Goal: Find specific page/section

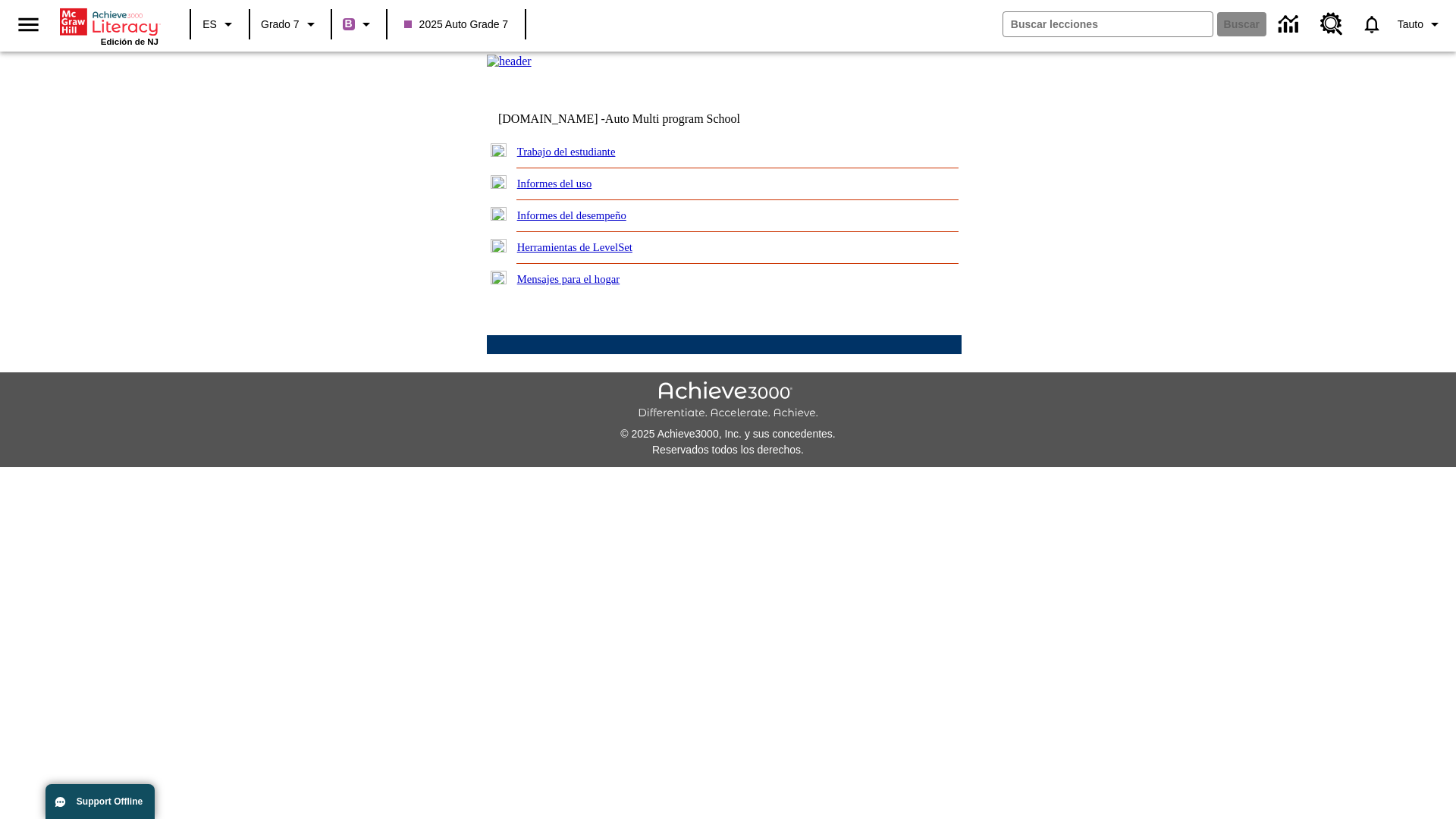
click at [584, 158] on link "Trabajo del estudiante" at bounding box center [566, 151] width 98 height 12
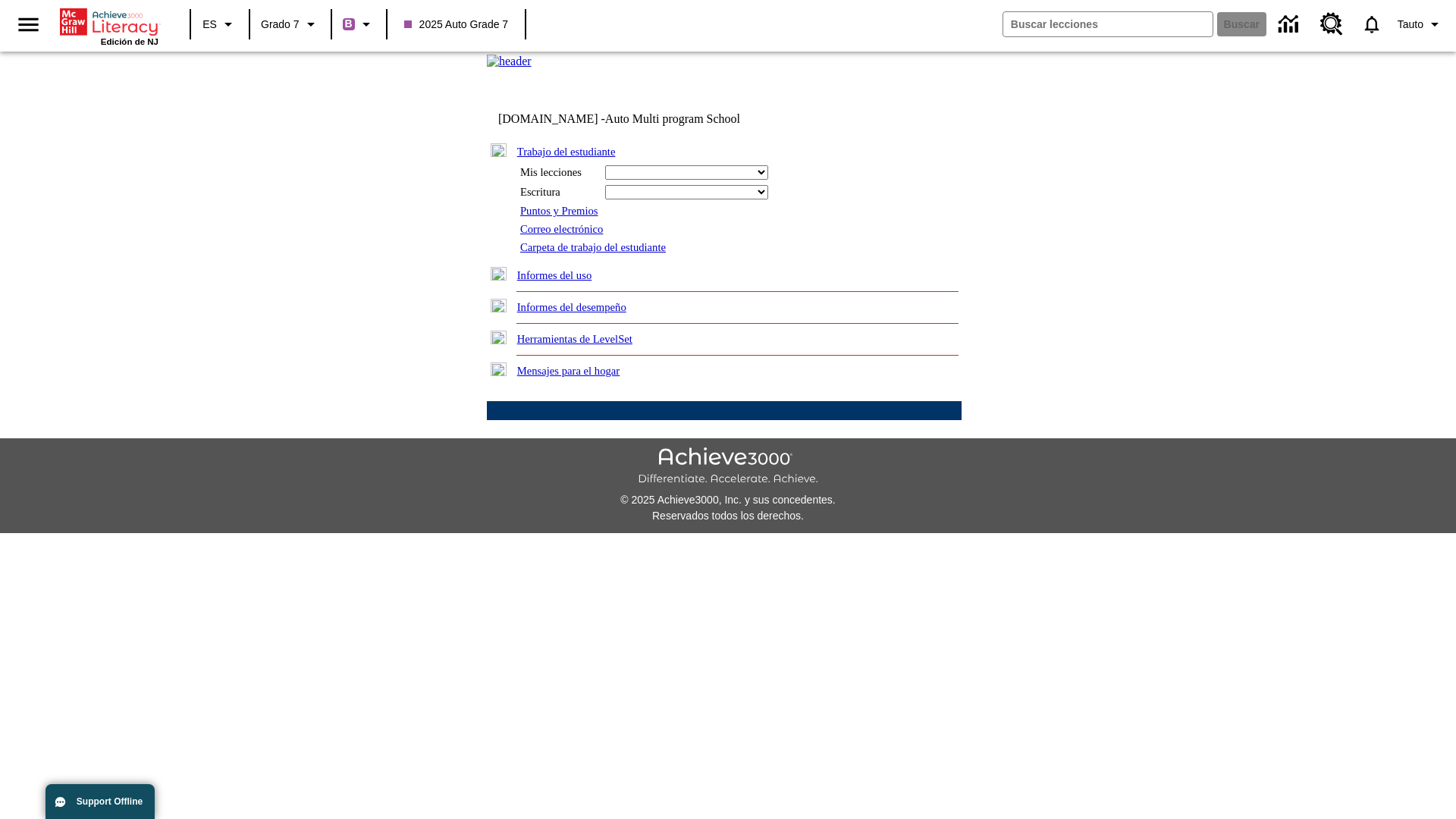
click at [567, 235] on link "Correo electrónico" at bounding box center [562, 229] width 83 height 12
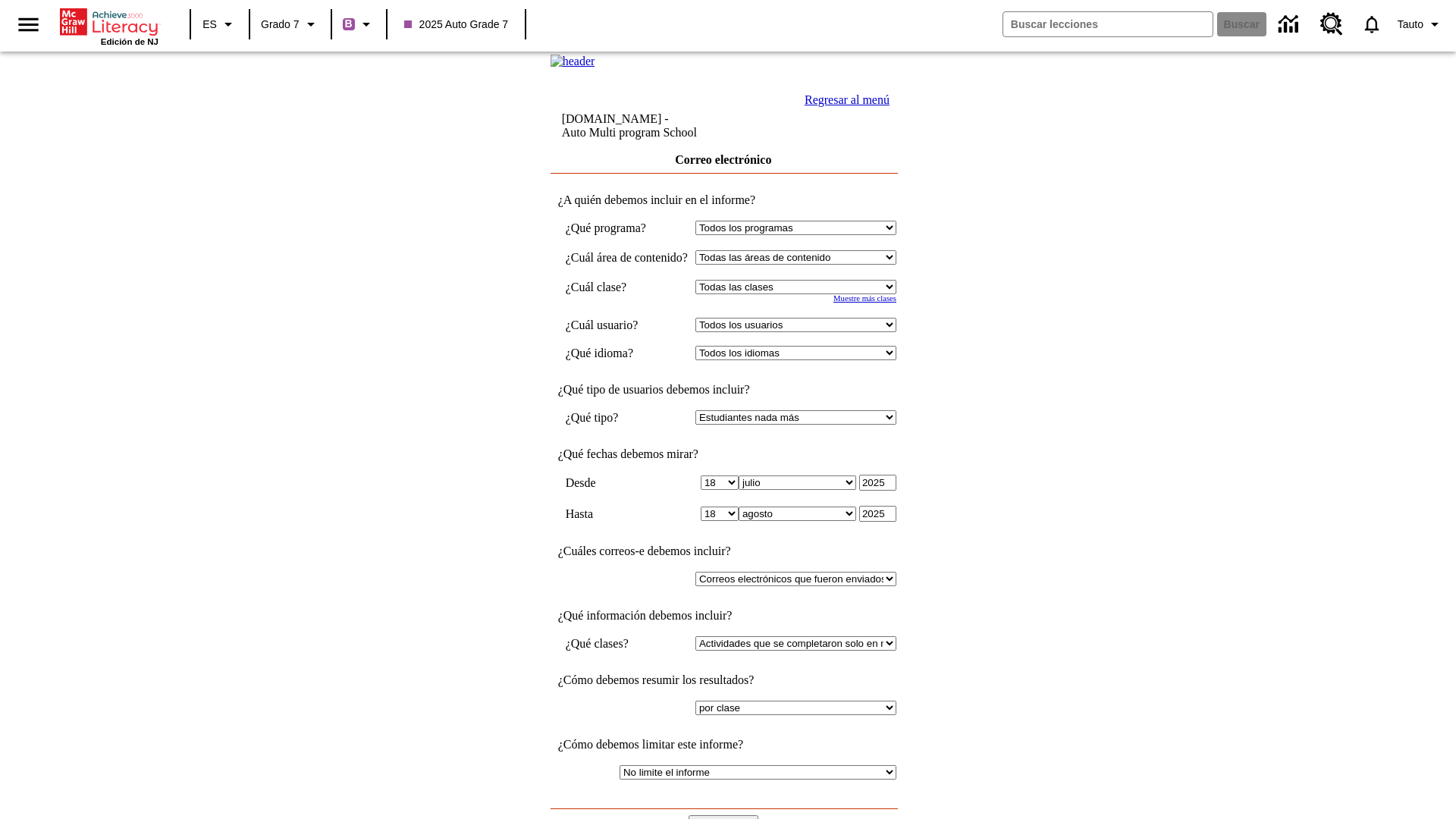
click at [725, 815] on input "Ver Informe" at bounding box center [723, 824] width 70 height 17
